Goal: Navigation & Orientation: Find specific page/section

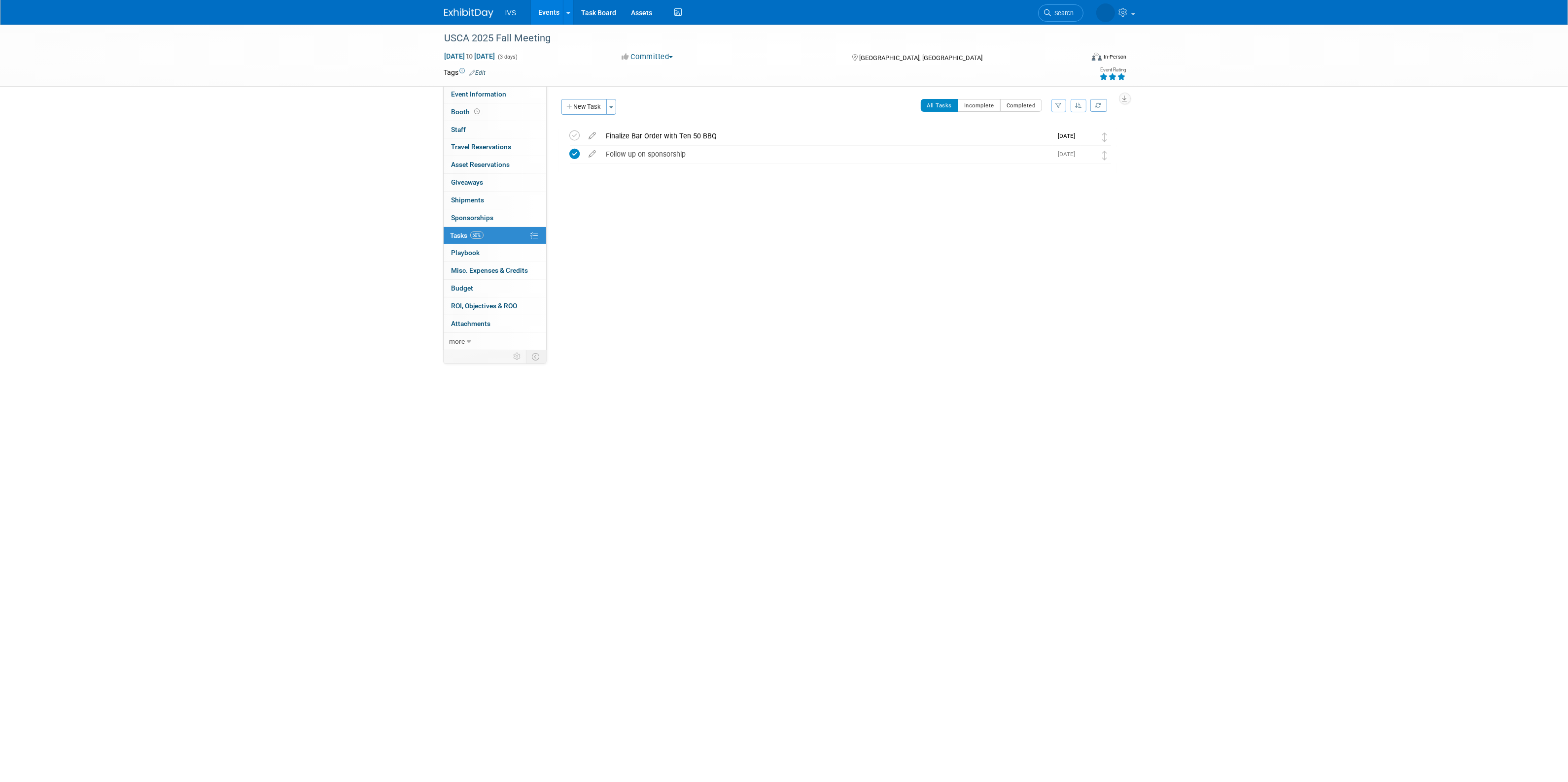
click at [538, 16] on link "Events" at bounding box center [549, 12] width 36 height 25
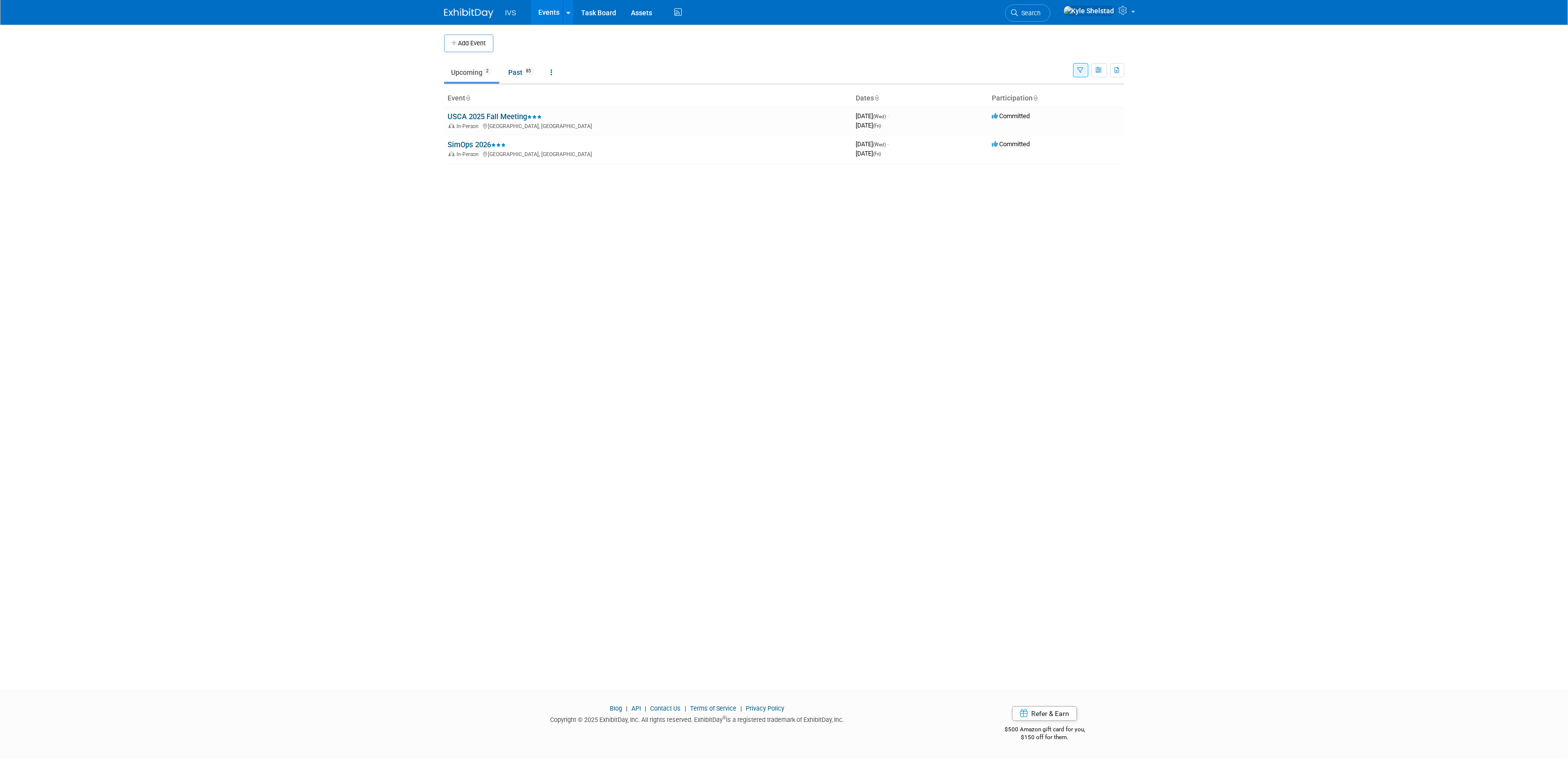
click at [1085, 67] on button "button" at bounding box center [1081, 70] width 16 height 14
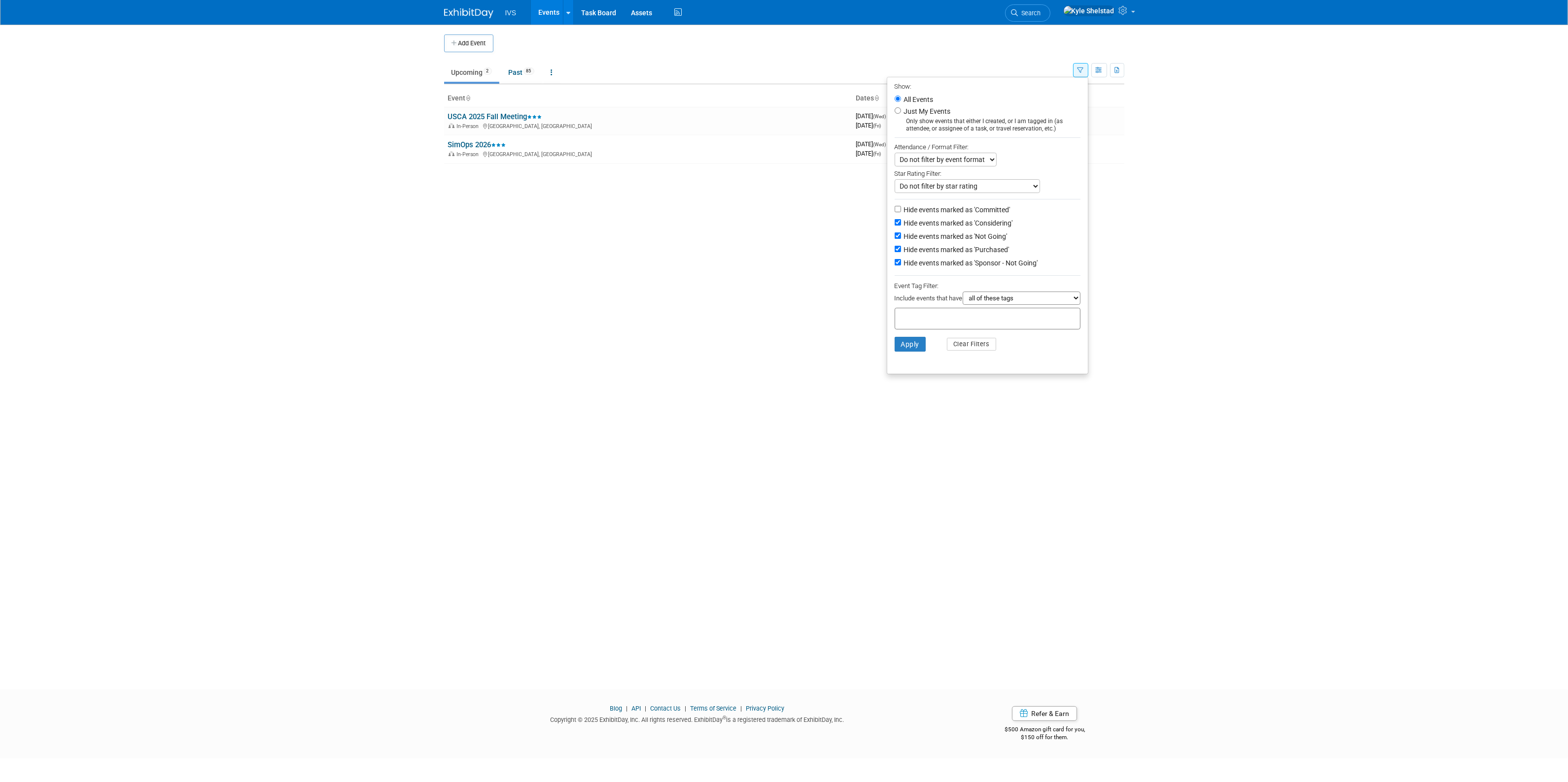
click at [955, 209] on label "Hide events marked as 'Committed'" at bounding box center [956, 209] width 109 height 10
click at [901, 209] on input "Hide events marked as 'Committed'" at bounding box center [898, 209] width 6 height 6
checkbox input "true"
click at [967, 247] on label "Hide events marked as 'Purchased'" at bounding box center [955, 249] width 107 height 10
click at [901, 247] on input "Hide events marked as 'Purchased'" at bounding box center [898, 249] width 6 height 6
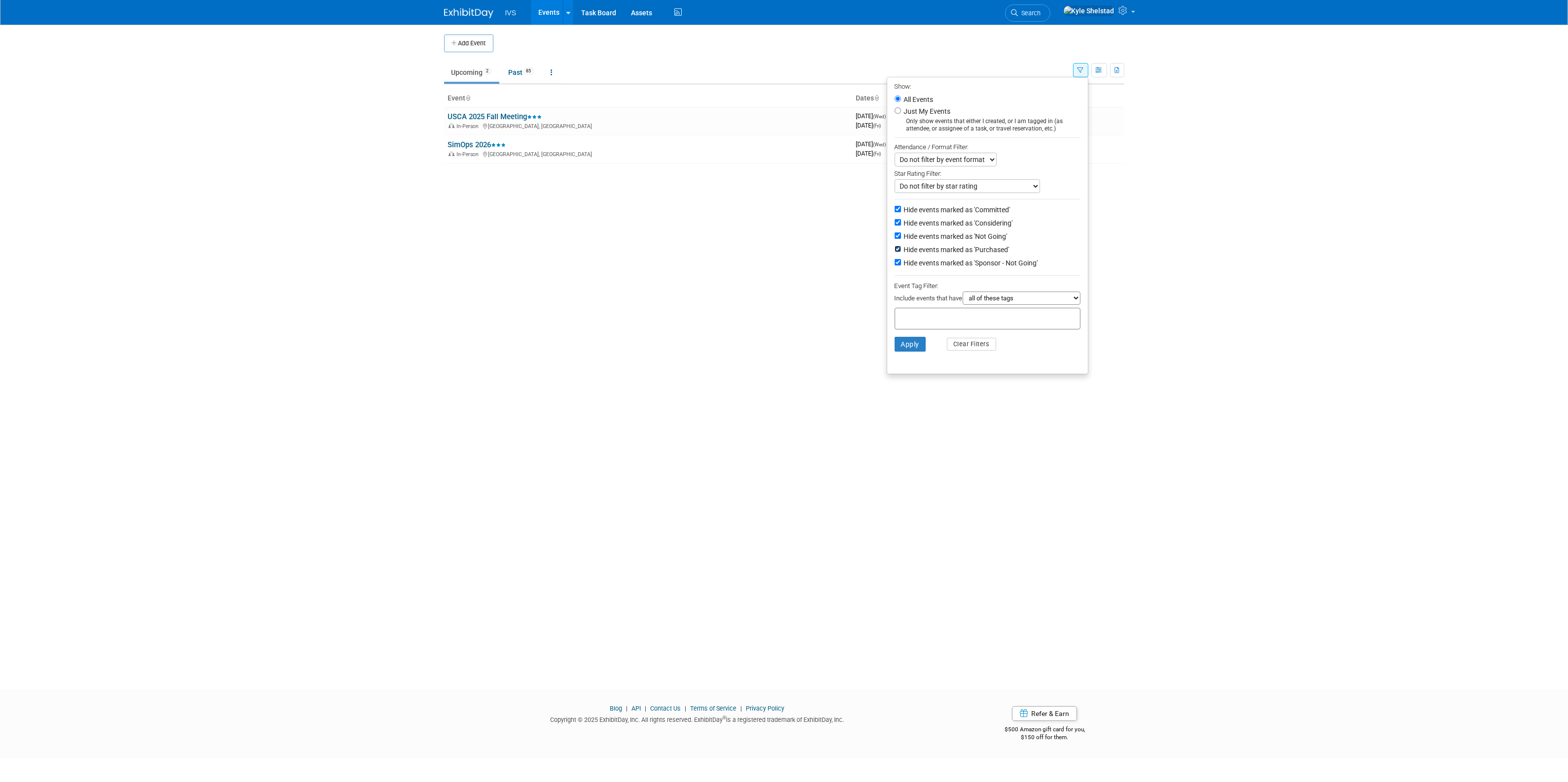
checkbox input "false"
click at [905, 348] on button "Apply" at bounding box center [911, 344] width 31 height 15
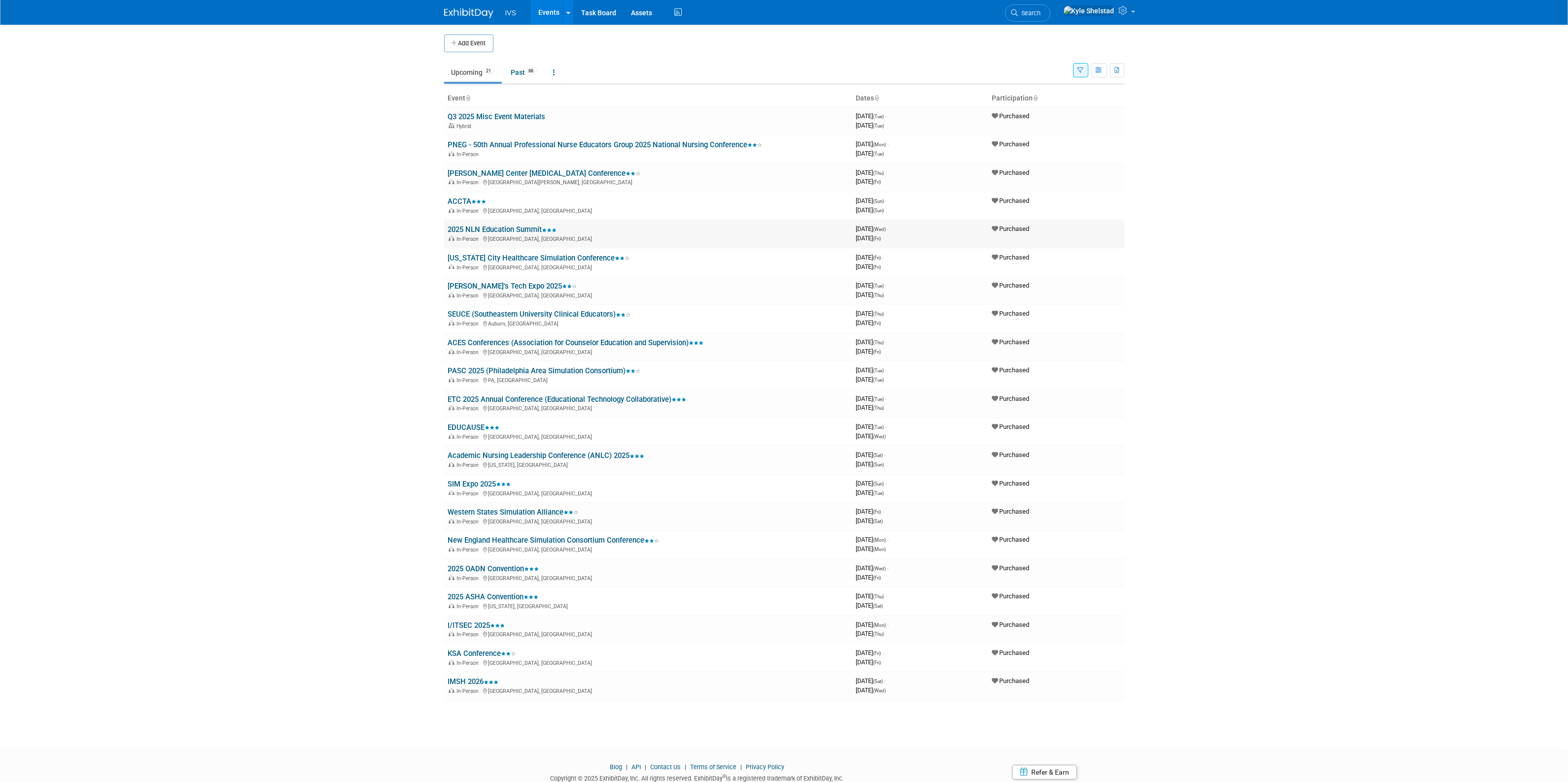
click at [520, 227] on link "2025 NLN Education Summit" at bounding box center [502, 229] width 109 height 9
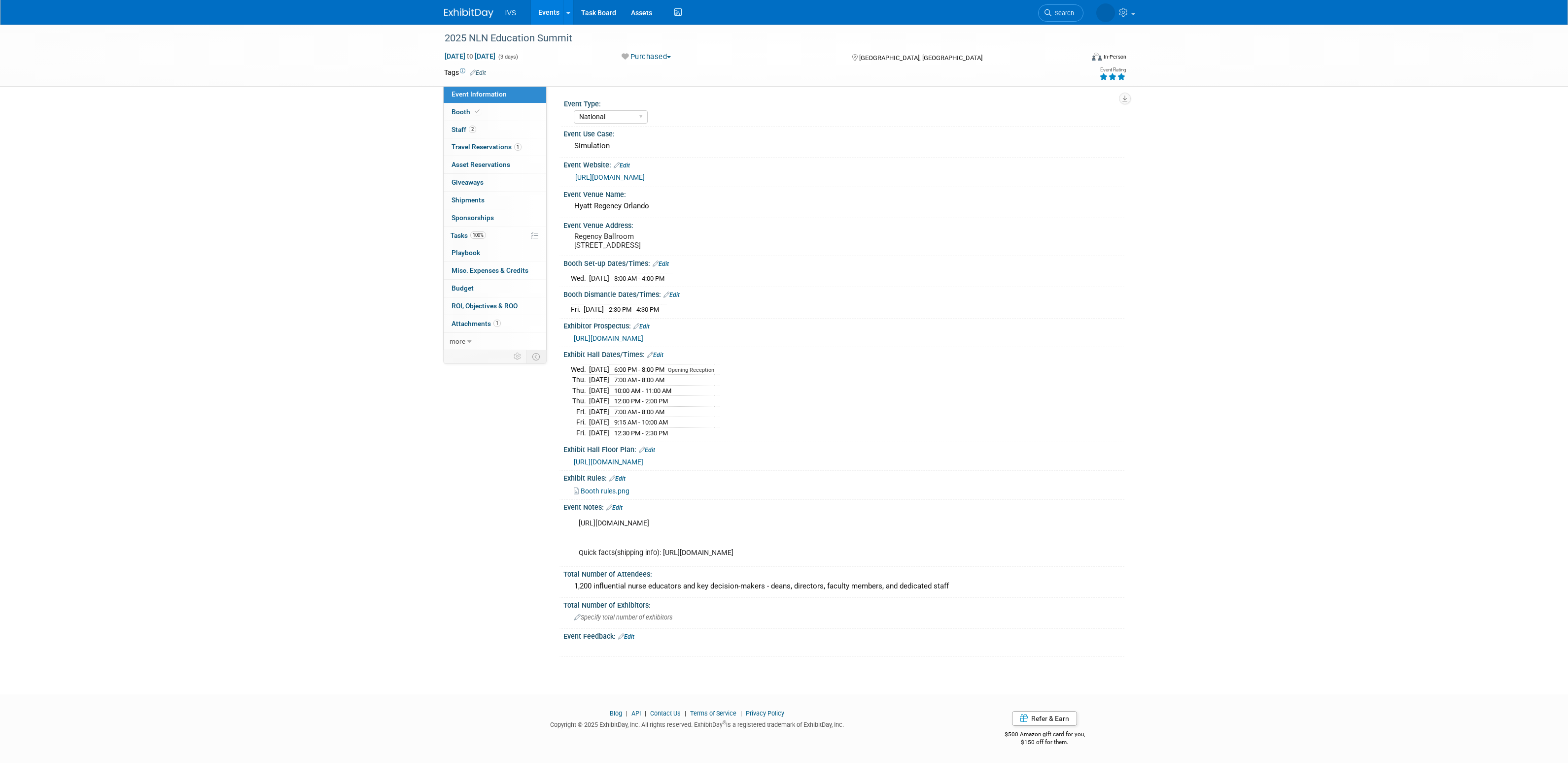
select select "National"
click at [501, 130] on link "2 Staff 2" at bounding box center [495, 130] width 102 height 17
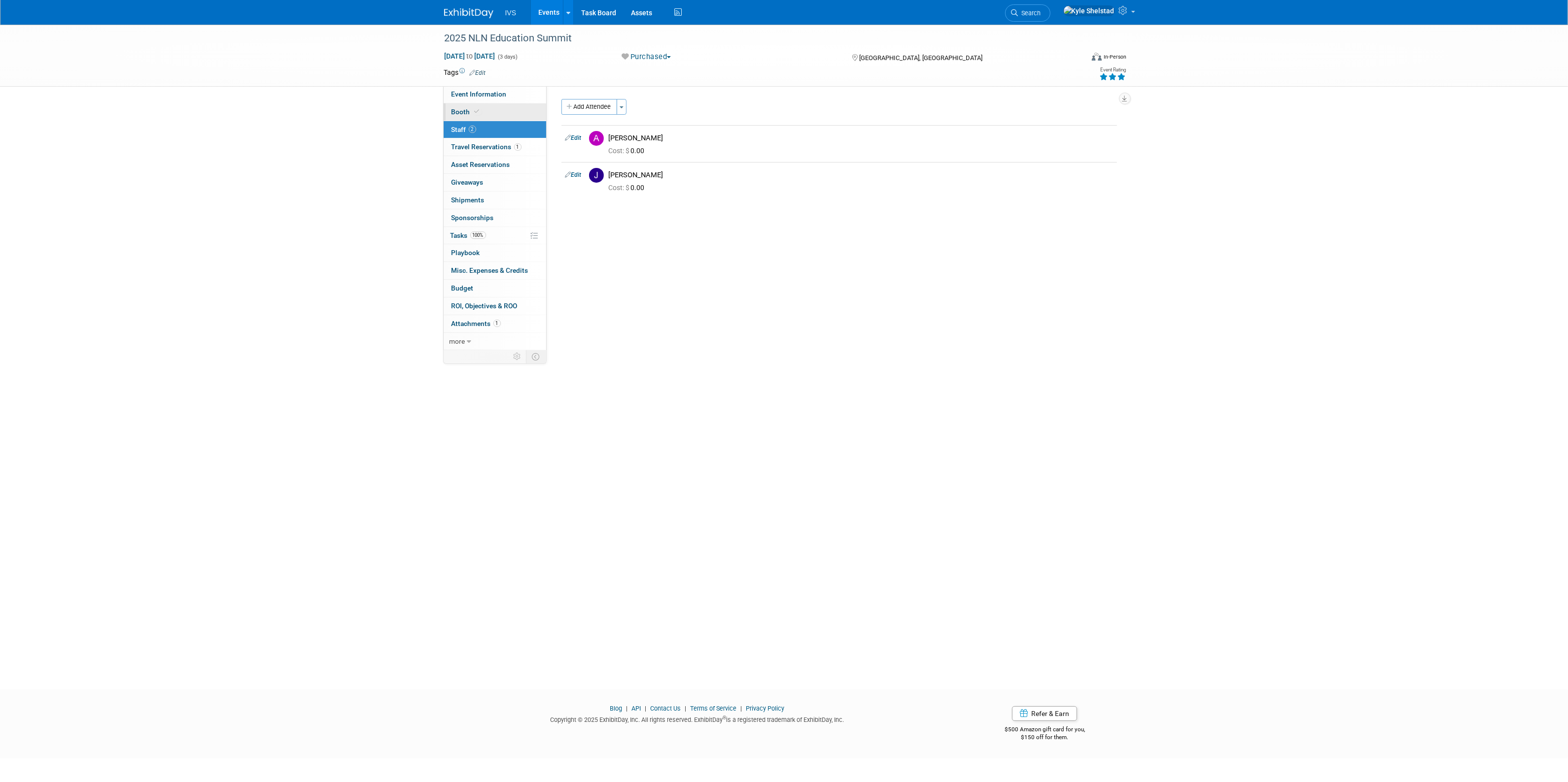
click at [487, 112] on link "Booth" at bounding box center [495, 112] width 102 height 17
